Goal: Navigation & Orientation: Find specific page/section

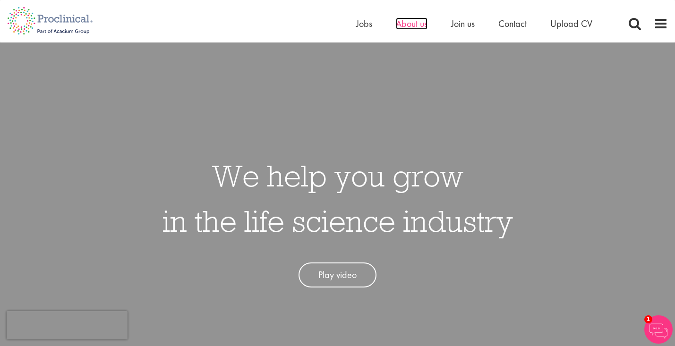
click at [419, 25] on span "About us" at bounding box center [412, 23] width 32 height 12
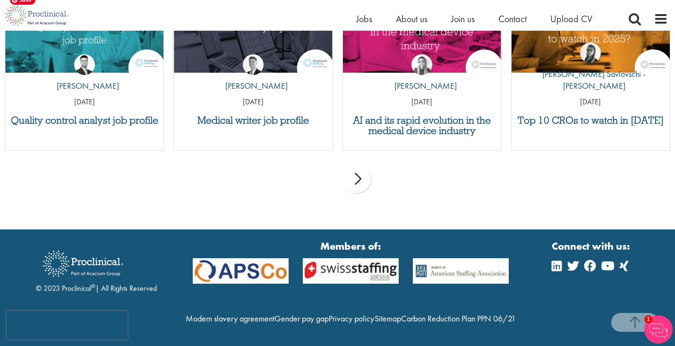
scroll to position [2087, 0]
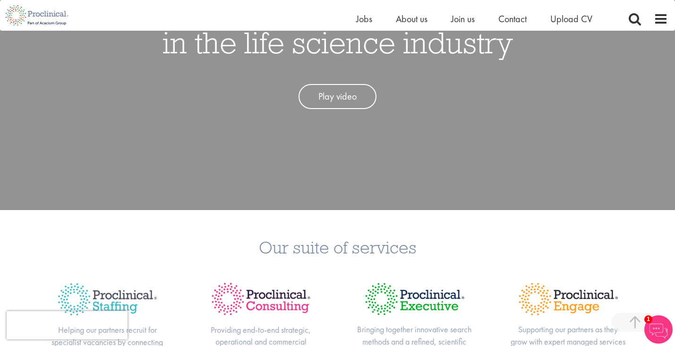
scroll to position [170, 0]
